Goal: Task Accomplishment & Management: Manage account settings

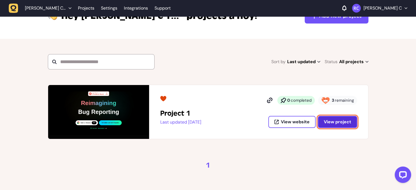
click at [353, 125] on button "View project" at bounding box center [337, 122] width 39 height 12
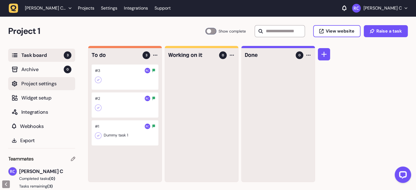
click at [44, 87] on span "Project settings" at bounding box center [46, 84] width 50 height 8
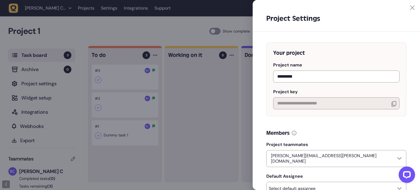
click at [407, 5] on div at bounding box center [334, 7] width 162 height 4
click at [412, 7] on icon at bounding box center [413, 7] width 4 height 4
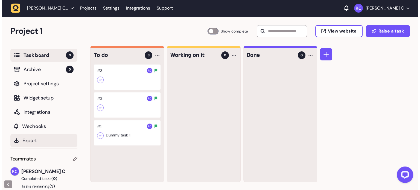
scroll to position [29, 0]
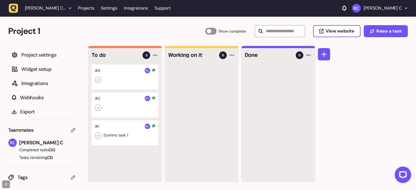
click at [154, 126] on div at bounding box center [125, 132] width 67 height 25
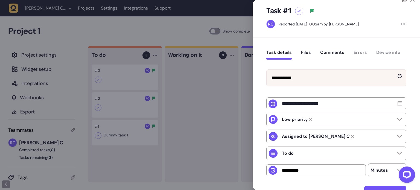
scroll to position [2, 0]
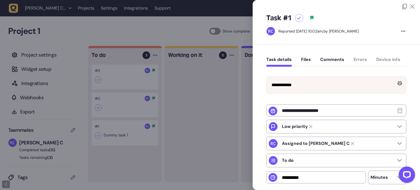
click at [304, 59] on button "Files" at bounding box center [306, 62] width 10 height 10
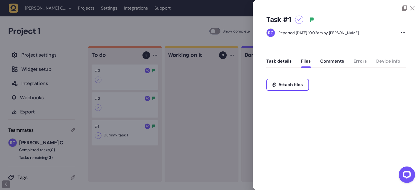
click at [331, 60] on button "Comments" at bounding box center [333, 64] width 24 height 10
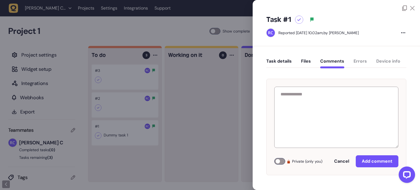
click at [361, 59] on div "Task details Files Comments Errors Device info" at bounding box center [337, 62] width 140 height 16
click at [386, 61] on div "Task details Files Comments Errors Device info" at bounding box center [337, 62] width 140 height 16
click at [306, 62] on button "Files" at bounding box center [306, 64] width 10 height 10
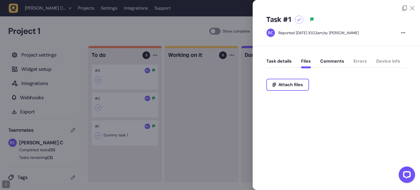
click at [279, 62] on button "Task details" at bounding box center [279, 64] width 25 height 10
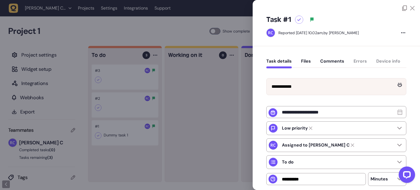
click at [411, 8] on icon at bounding box center [413, 8] width 4 height 4
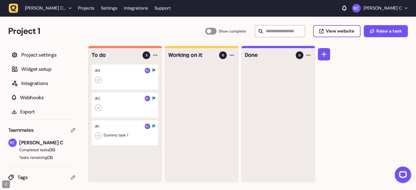
click at [110, 103] on div at bounding box center [125, 105] width 67 height 25
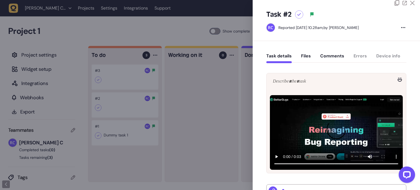
scroll to position [5, 0]
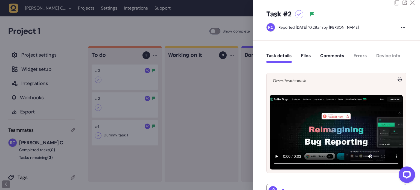
click at [304, 56] on button "Files" at bounding box center [306, 58] width 10 height 10
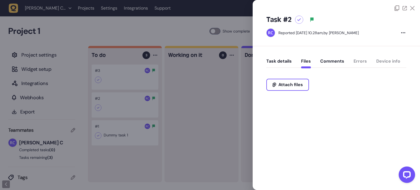
click at [336, 63] on button "Comments" at bounding box center [333, 64] width 24 height 10
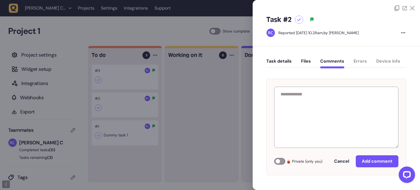
click at [277, 63] on button "Task details" at bounding box center [279, 64] width 25 height 10
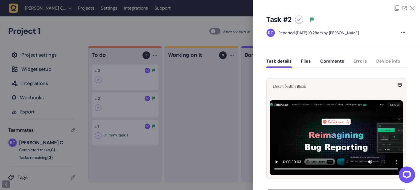
click at [310, 63] on button "Files" at bounding box center [306, 64] width 10 height 10
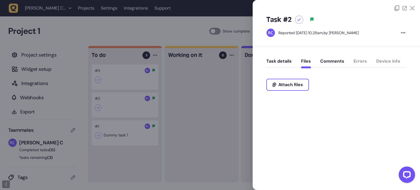
click at [323, 64] on button "Comments" at bounding box center [333, 64] width 24 height 10
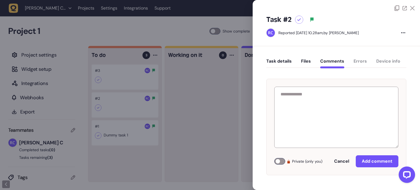
click at [308, 63] on button "Files" at bounding box center [306, 64] width 10 height 10
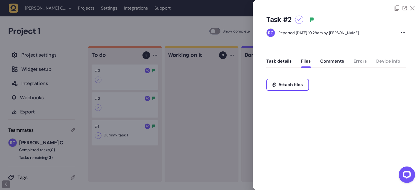
click at [281, 61] on button "Task details" at bounding box center [279, 64] width 25 height 10
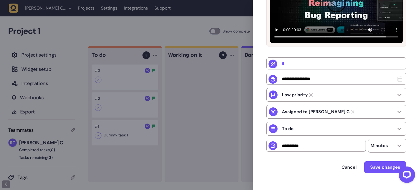
scroll to position [132, 0]
click at [353, 96] on div "Low priority" at bounding box center [337, 95] width 140 height 14
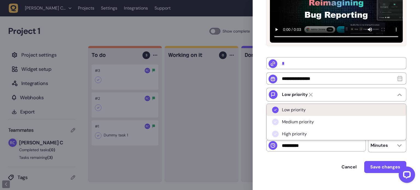
click at [338, 115] on li "Low priority" at bounding box center [337, 110] width 140 height 12
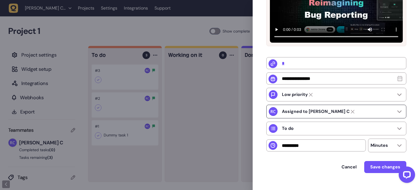
click at [338, 115] on div "Assigned to [PERSON_NAME] C" at bounding box center [337, 112] width 140 height 14
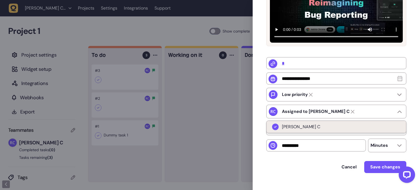
click at [340, 127] on li "[PERSON_NAME] C" at bounding box center [337, 127] width 140 height 12
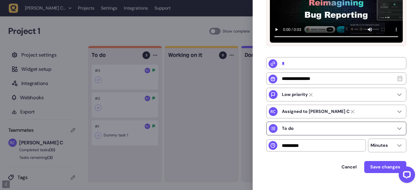
click at [342, 131] on div "To do" at bounding box center [337, 129] width 140 height 14
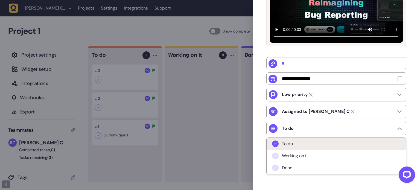
click at [336, 146] on li "To do" at bounding box center [337, 144] width 140 height 12
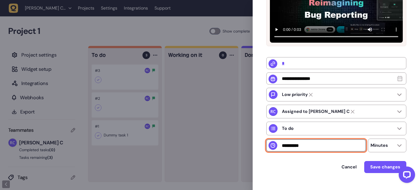
click at [336, 146] on input "number" at bounding box center [317, 146] width 100 height 12
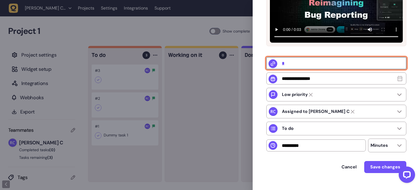
click at [322, 69] on input "*" at bounding box center [337, 63] width 140 height 12
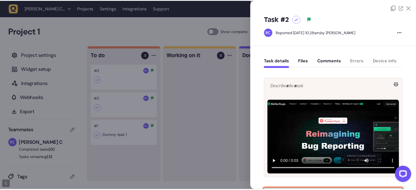
scroll to position [0, 0]
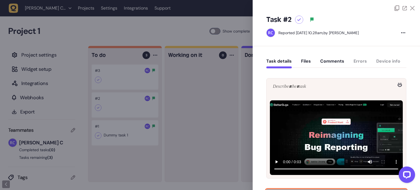
click at [301, 60] on button "Files" at bounding box center [306, 64] width 10 height 10
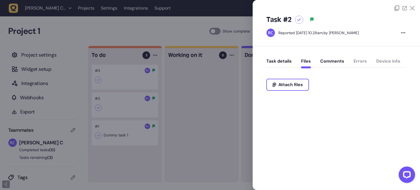
click at [327, 64] on button "Comments" at bounding box center [333, 64] width 24 height 10
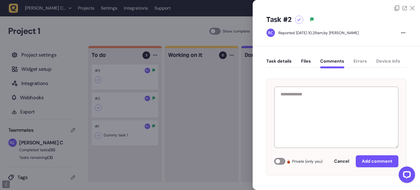
click at [350, 61] on div "Task details Files Comments Errors Device info" at bounding box center [337, 62] width 140 height 16
click at [299, 21] on icon at bounding box center [300, 19] width 4 height 3
click at [313, 18] on icon at bounding box center [312, 20] width 3 height 4
click at [402, 31] on div at bounding box center [403, 33] width 6 height 7
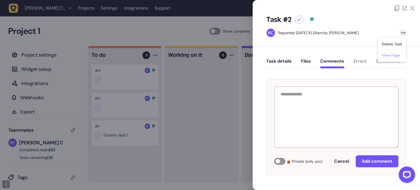
click at [398, 57] on link "View page" at bounding box center [391, 55] width 18 height 5
click at [389, 55] on link "View page" at bounding box center [391, 55] width 18 height 5
click at [378, 28] on div "Task #2 Reported [DATE] 10.28am, by [PERSON_NAME] task View page" at bounding box center [337, 28] width 168 height 35
click at [411, 7] on icon at bounding box center [413, 8] width 4 height 4
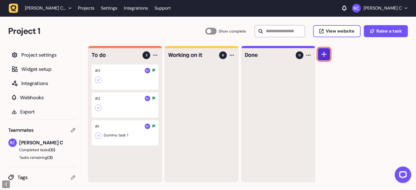
click at [322, 56] on icon at bounding box center [324, 54] width 5 height 5
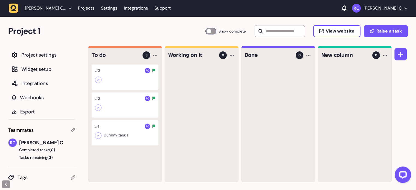
click at [402, 82] on div at bounding box center [401, 114] width 12 height 136
click at [383, 57] on div at bounding box center [385, 55] width 7 height 7
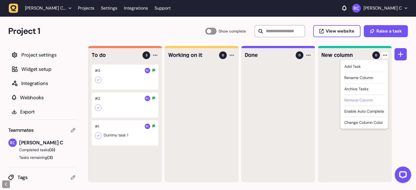
click at [366, 99] on div "Remove column" at bounding box center [365, 99] width 40 height 5
